Goal: Transaction & Acquisition: Purchase product/service

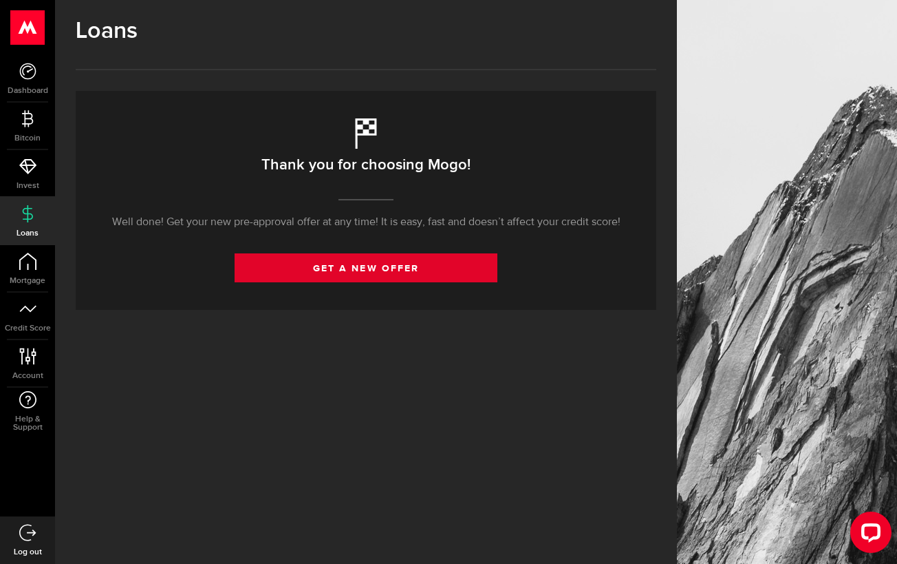
click at [325, 270] on link "get a new offer" at bounding box center [366, 267] width 263 height 29
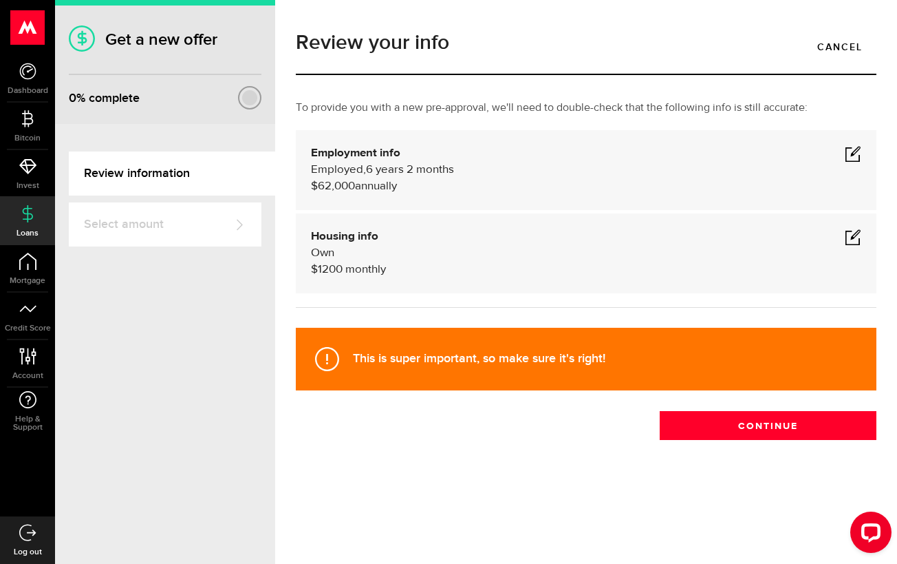
click at [852, 235] on span at bounding box center [853, 236] width 17 height 17
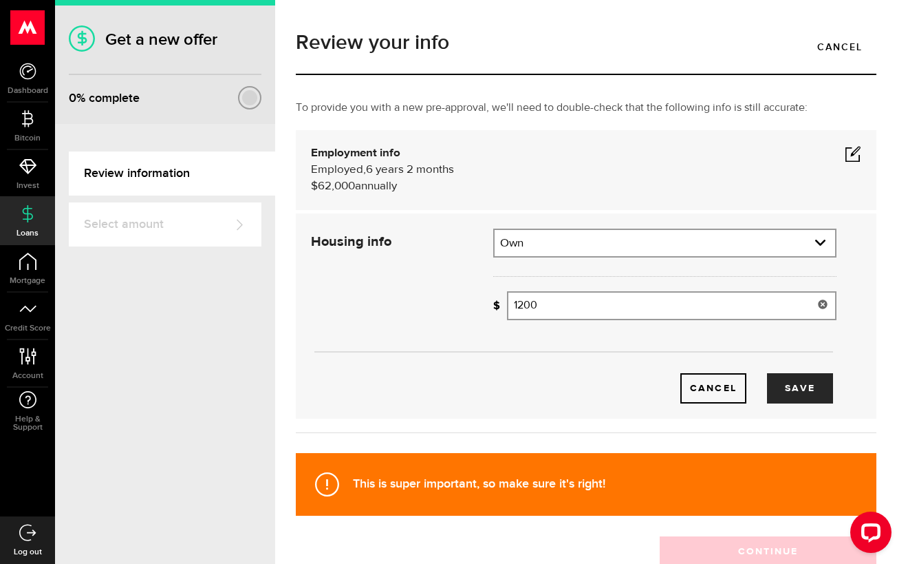
click at [634, 306] on input "1200" at bounding box center [672, 305] width 330 height 29
type input "1,700"
click at [806, 385] on button "Save" at bounding box center [800, 388] width 66 height 30
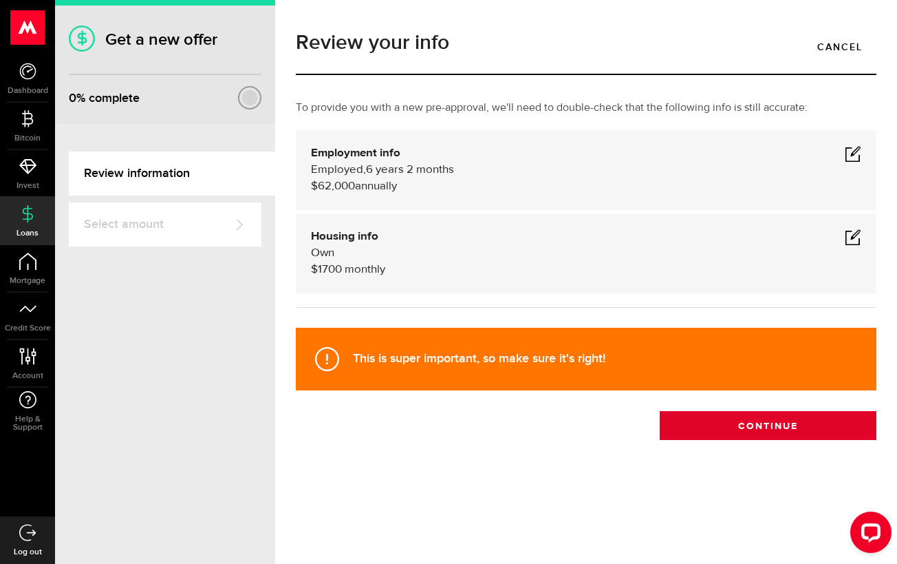
click at [738, 427] on button "Continue" at bounding box center [768, 425] width 217 height 29
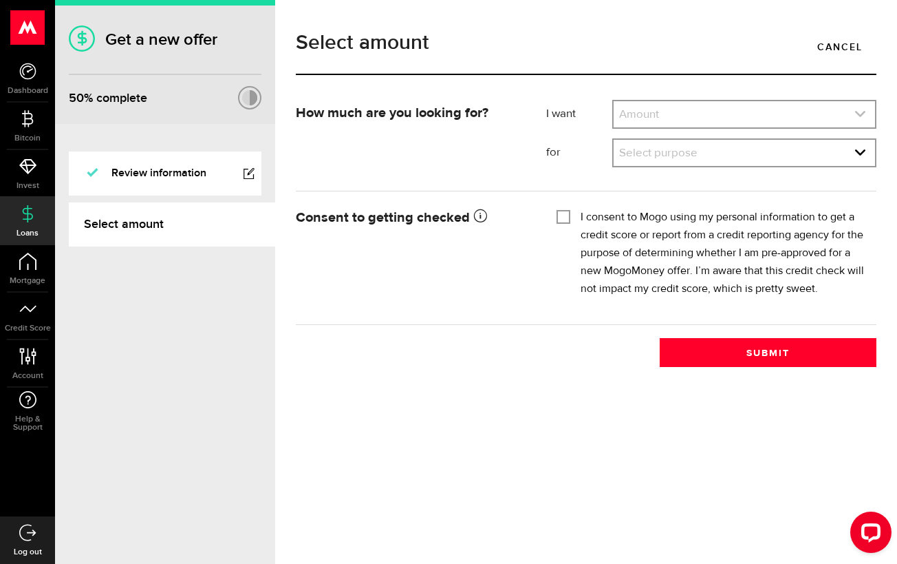
click at [672, 121] on link "expand select" at bounding box center [745, 114] width 262 height 26
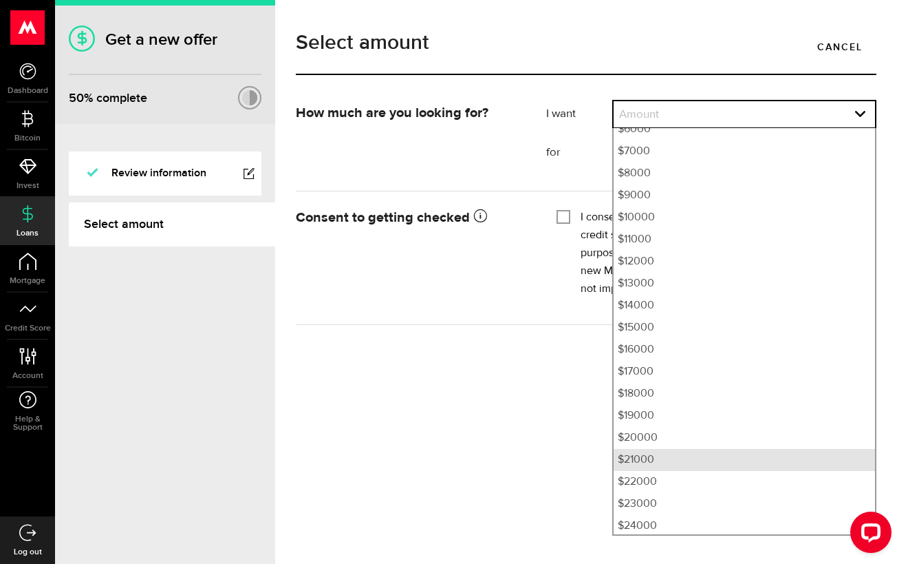
scroll to position [167, 0]
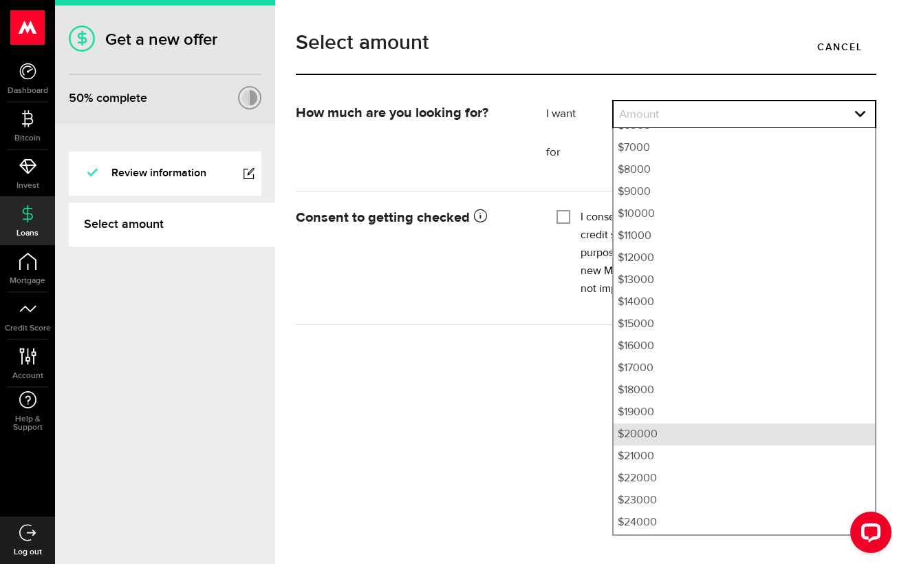
click at [644, 440] on li "$20000" at bounding box center [745, 434] width 262 height 22
select select "20000"
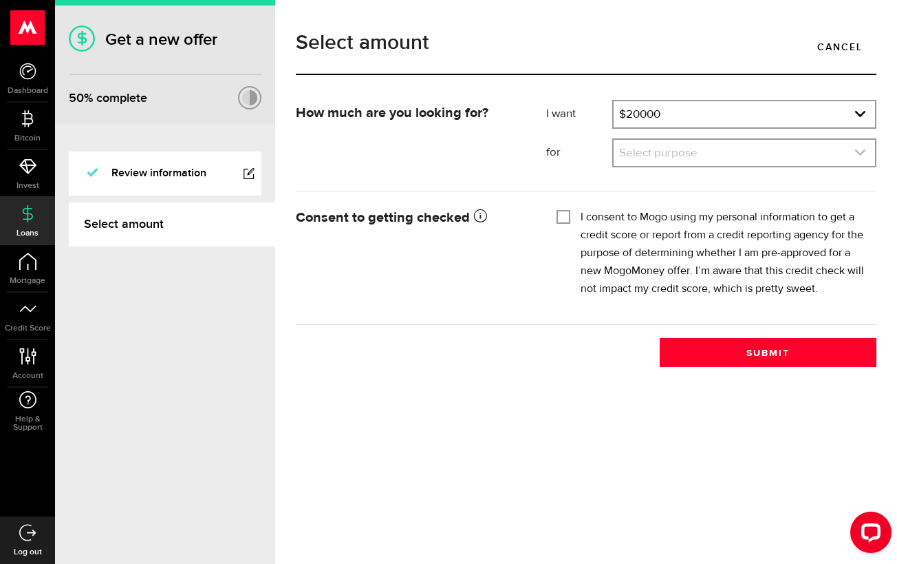
click at [675, 157] on link "expand select" at bounding box center [745, 153] width 262 height 26
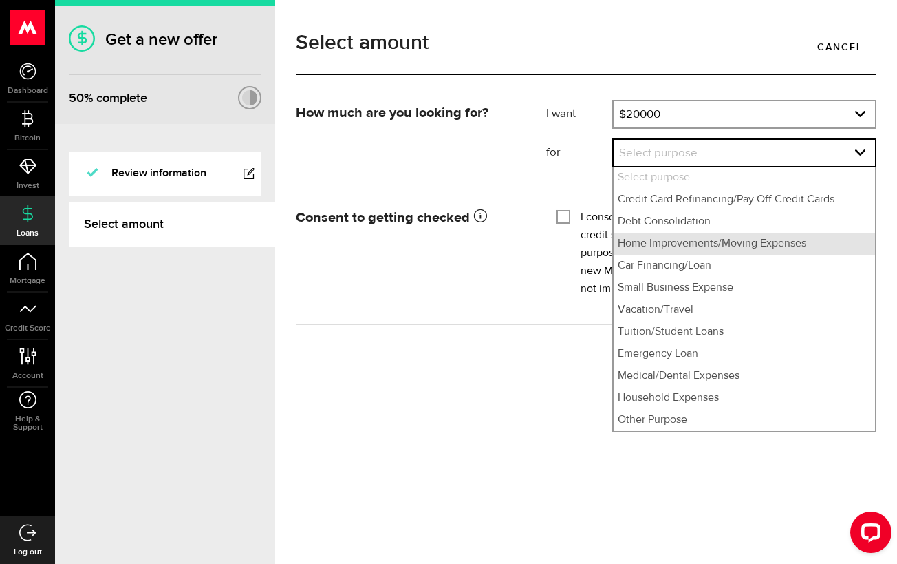
click at [678, 249] on li "Home Improvements/Moving Expenses" at bounding box center [745, 244] width 262 height 22
select select "Home Improvements/Moving Expenses"
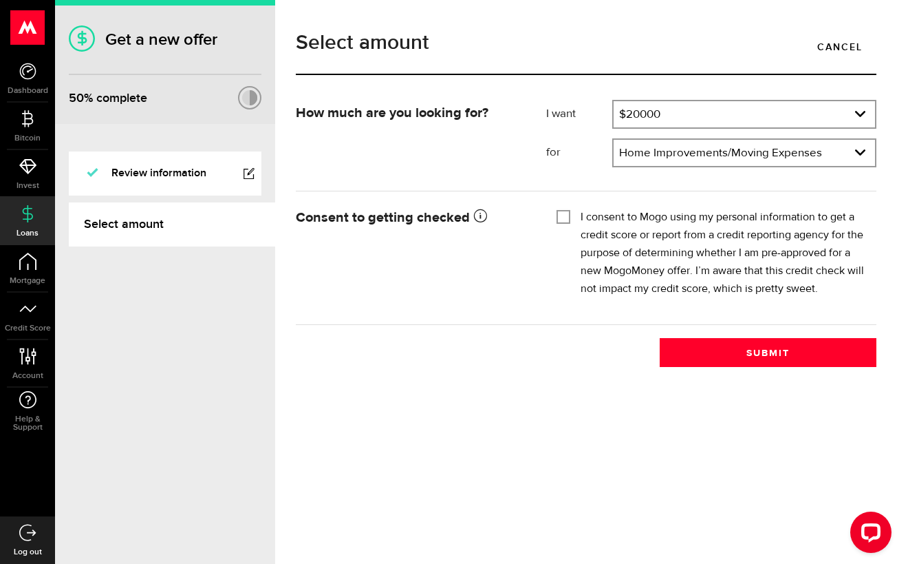
click at [573, 215] on div "I consent to Mogo using my personal information to get a credit score or report…" at bounding box center [712, 253] width 310 height 89
click at [572, 215] on div "I consent to Mogo using my personal information to get a credit score or report…" at bounding box center [712, 253] width 310 height 89
click at [566, 216] on input "I consent to Mogo using my personal information to get a credit score or report…" at bounding box center [564, 216] width 14 height 14
checkbox input "true"
click at [726, 350] on button "Submit" at bounding box center [768, 352] width 217 height 29
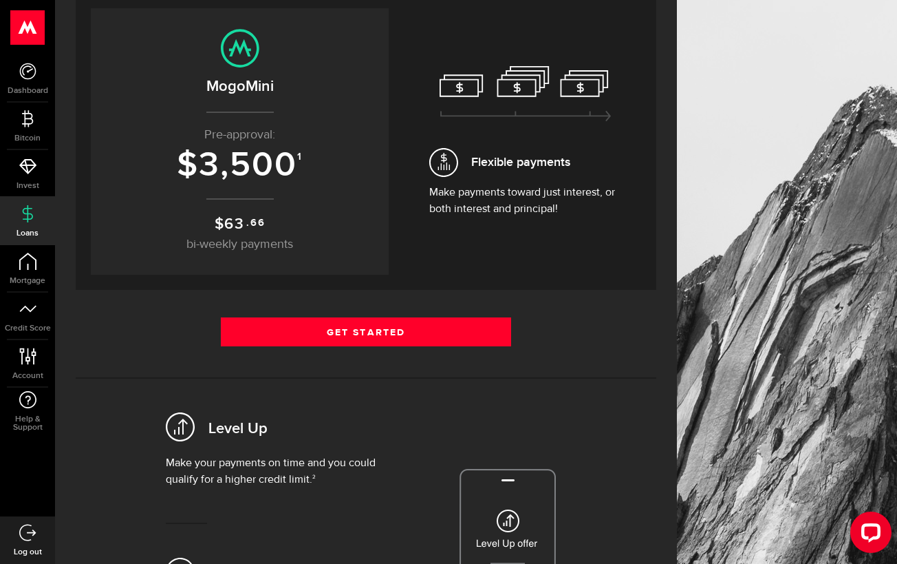
scroll to position [158, 0]
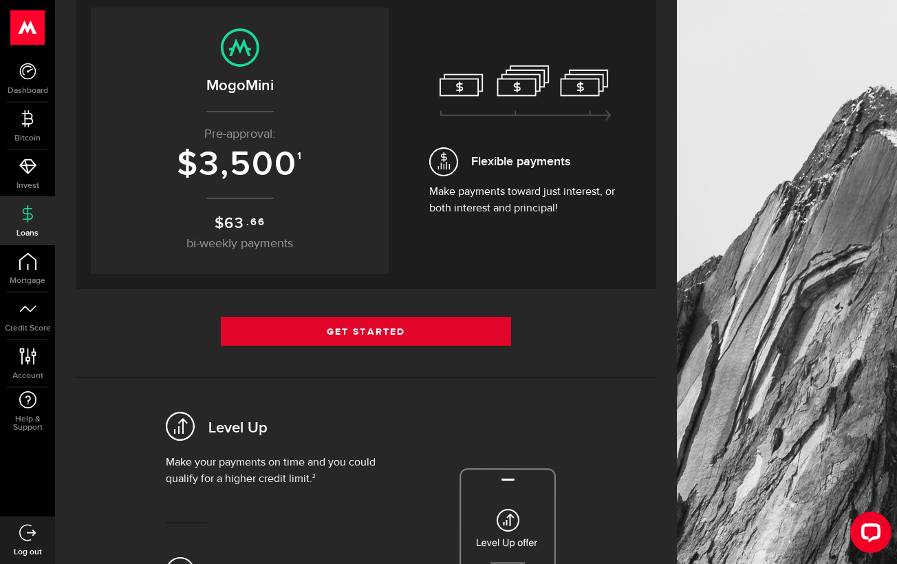
click at [343, 332] on link "Get Started" at bounding box center [366, 331] width 290 height 29
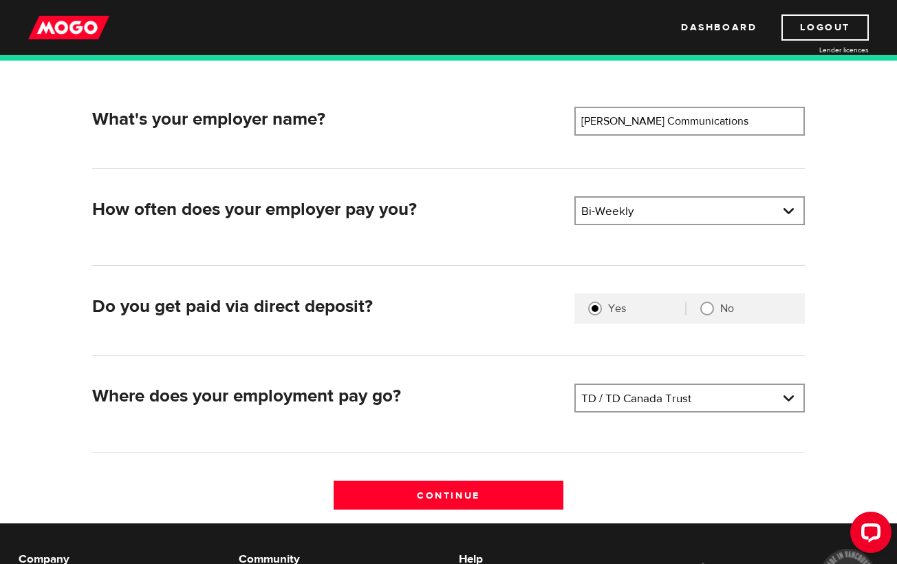
scroll to position [207, 0]
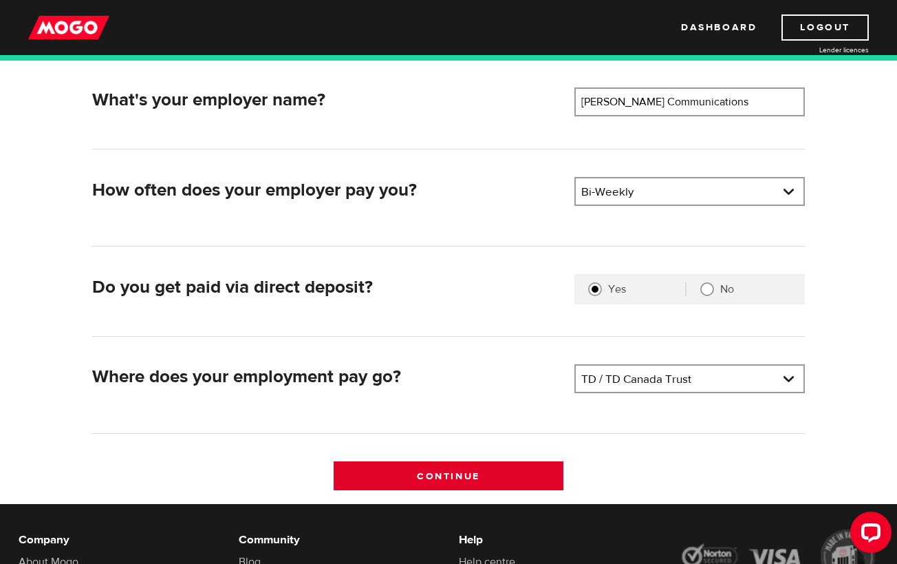
click at [469, 481] on input "Continue" at bounding box center [449, 475] width 231 height 29
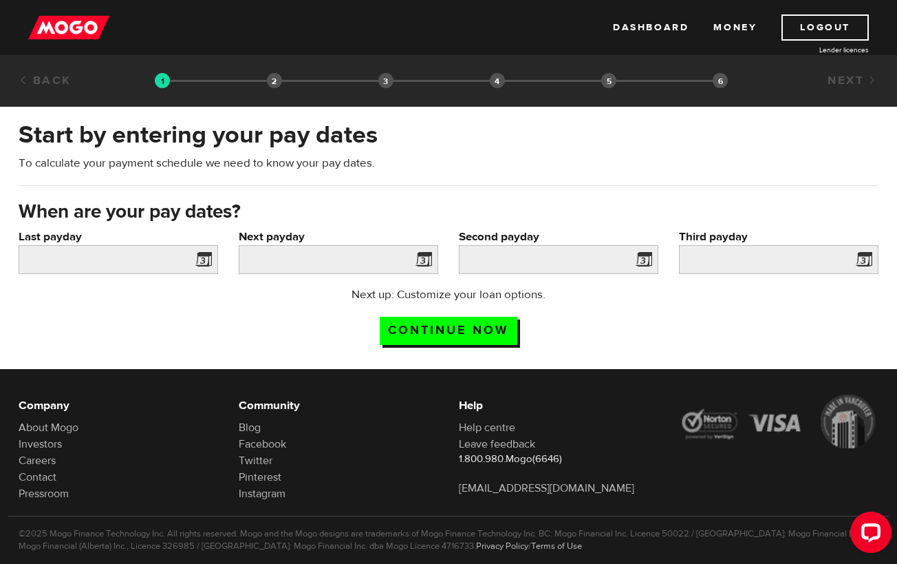
click at [205, 257] on span at bounding box center [201, 262] width 21 height 22
click at [206, 258] on span at bounding box center [201, 262] width 21 height 22
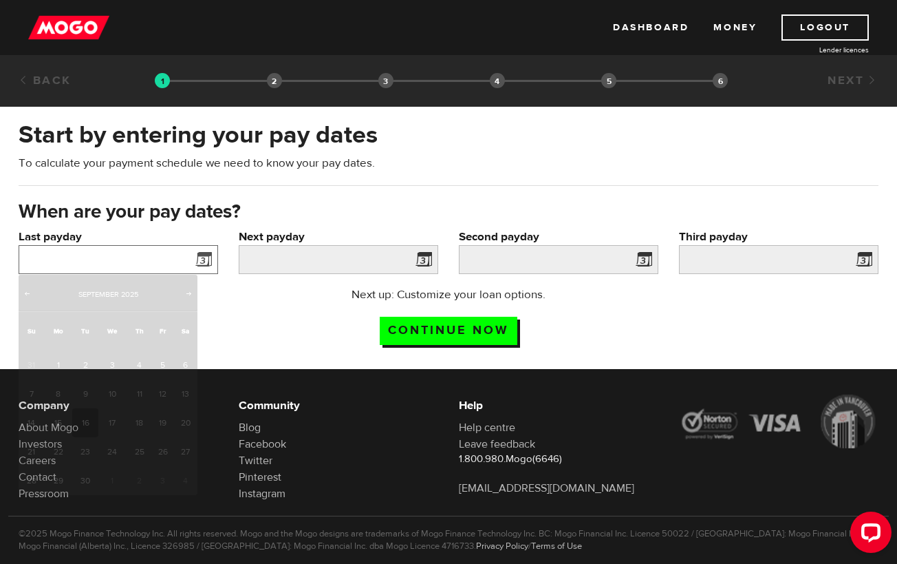
click at [164, 258] on input "Last payday" at bounding box center [119, 259] width 200 height 29
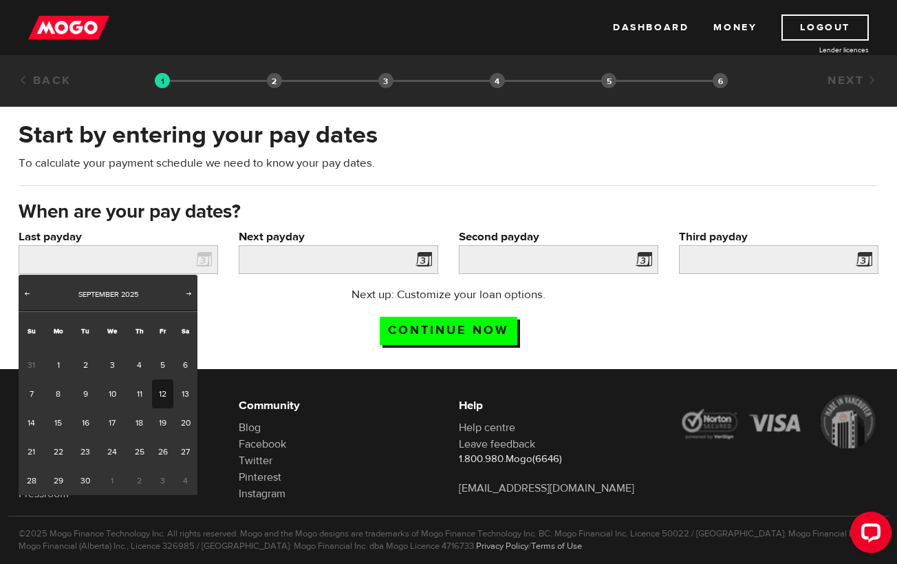
click at [156, 392] on link "12" at bounding box center [162, 393] width 21 height 29
type input "2025/09/12"
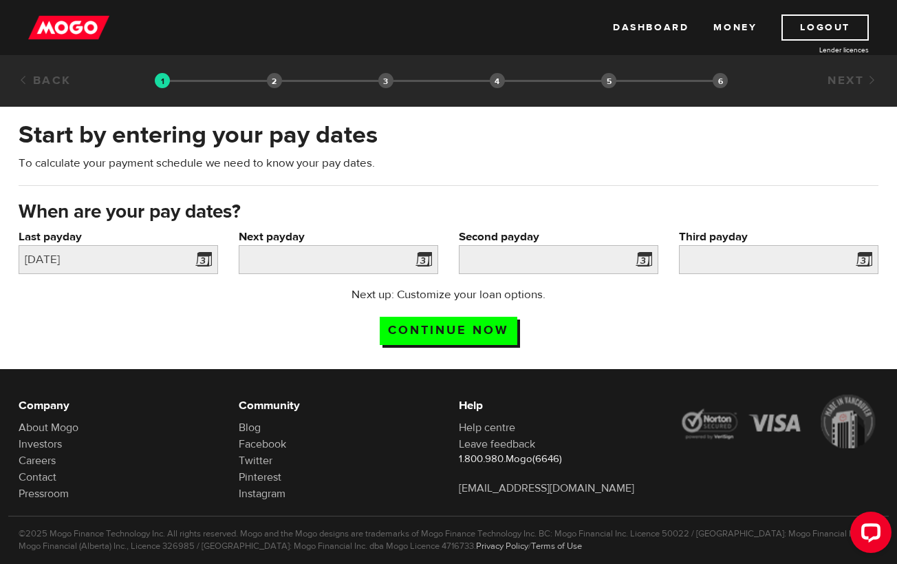
click at [423, 259] on span at bounding box center [421, 262] width 21 height 22
click at [357, 263] on input "Next payday" at bounding box center [339, 259] width 200 height 29
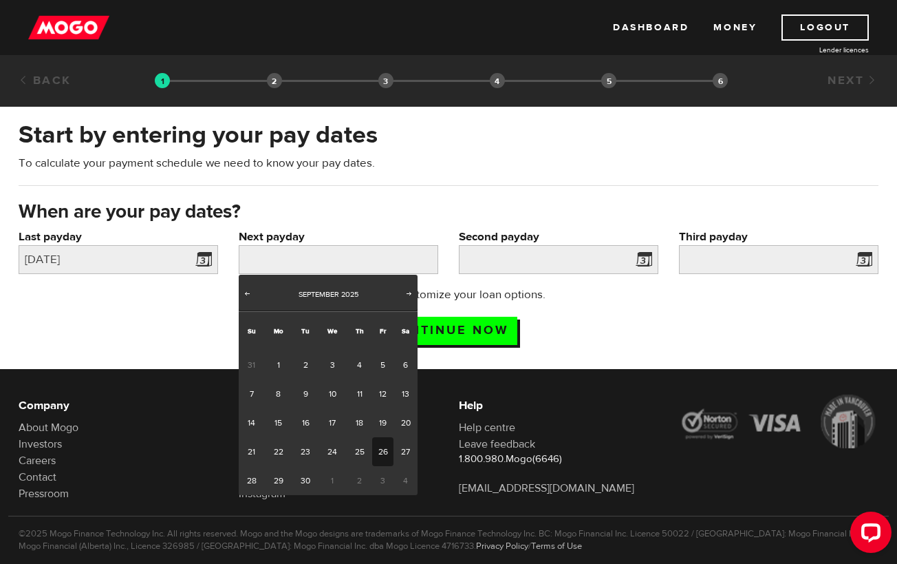
click at [384, 449] on link "26" at bounding box center [382, 451] width 21 height 29
type input "2025/09/26"
type input "2025/10/10"
type input "2025/10/24"
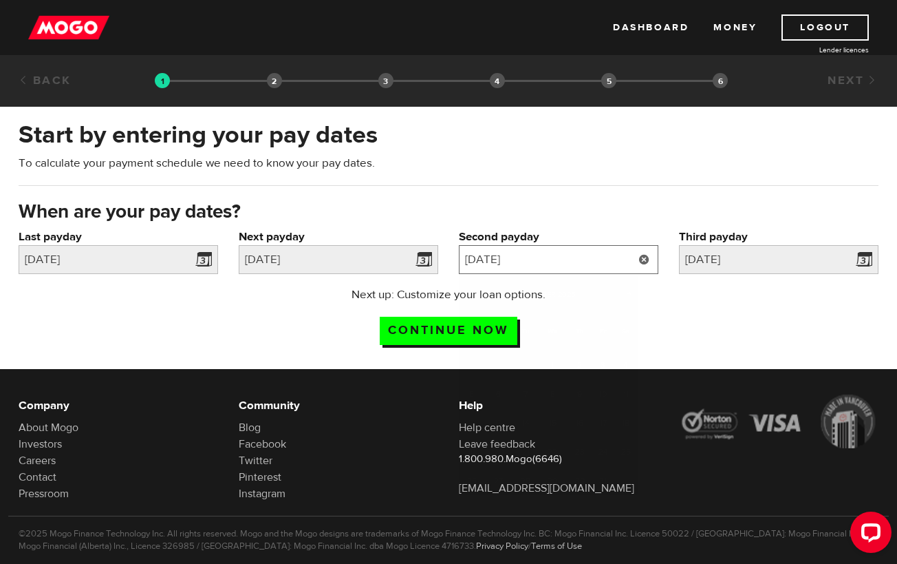
click at [599, 264] on input "2025/10/10" at bounding box center [559, 259] width 200 height 29
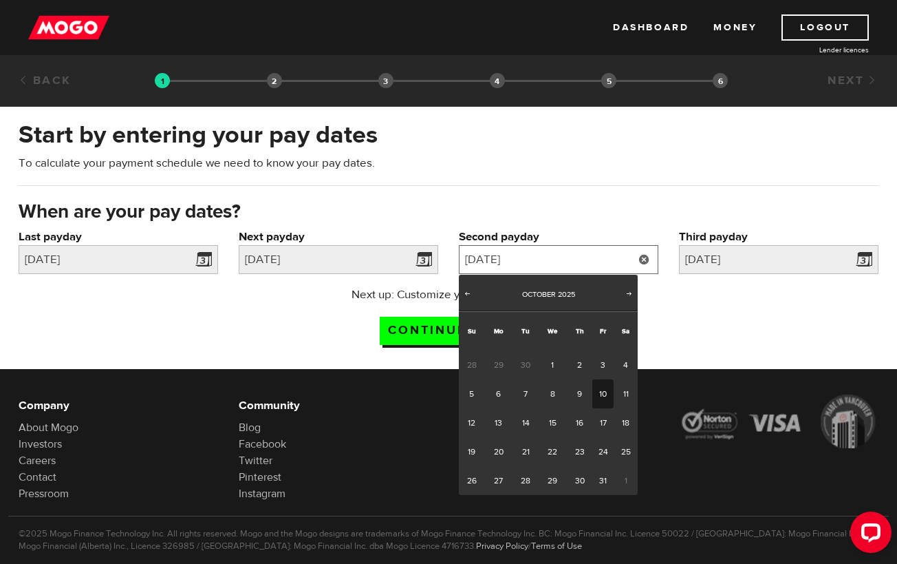
click at [599, 265] on input "2025/10/10" at bounding box center [559, 259] width 200 height 29
click at [645, 193] on div "Start by entering your pay dates To calculate your payment schedule we need to …" at bounding box center [448, 158] width 881 height 81
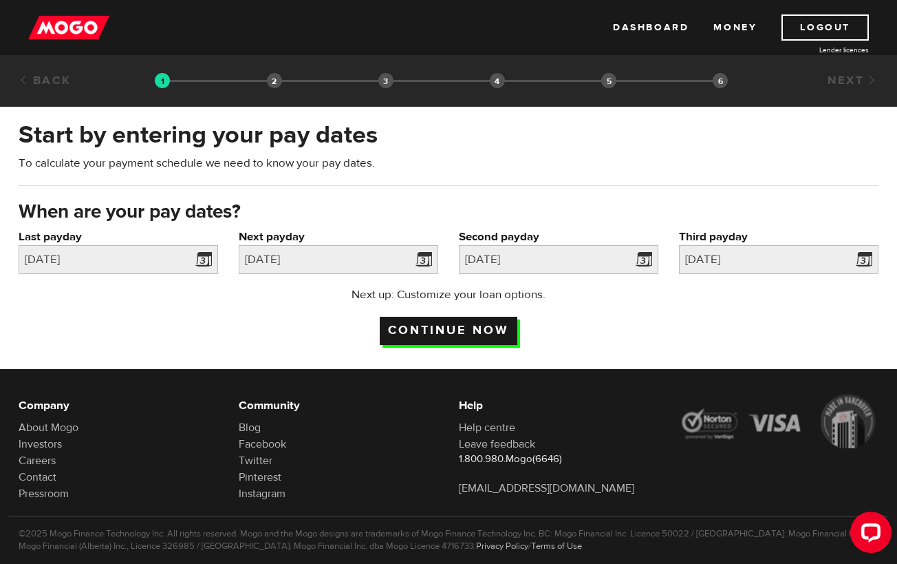
click at [455, 328] on input "Continue now" at bounding box center [449, 331] width 138 height 28
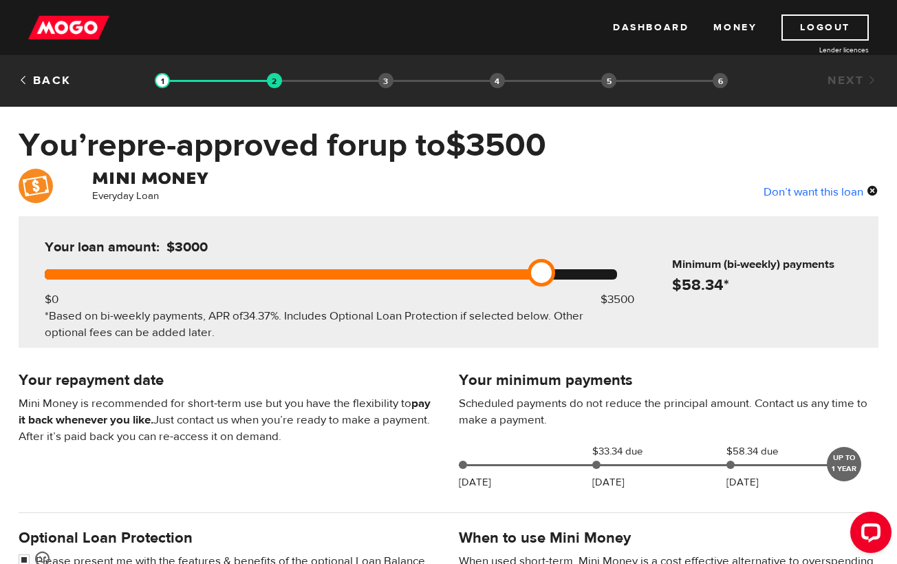
drag, startPoint x: 635, startPoint y: 273, endPoint x: 537, endPoint y: 277, distance: 98.5
click at [537, 277] on link at bounding box center [542, 273] width 28 height 28
click at [814, 28] on link "Logout" at bounding box center [825, 27] width 87 height 26
